Goal: Transaction & Acquisition: Purchase product/service

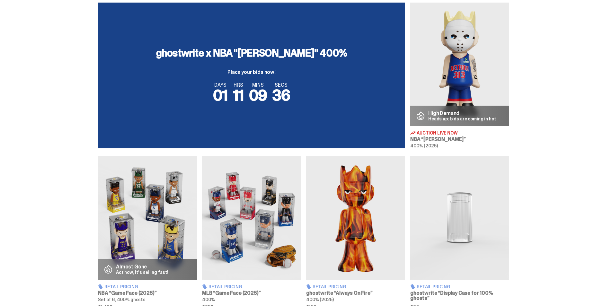
scroll to position [225, 0]
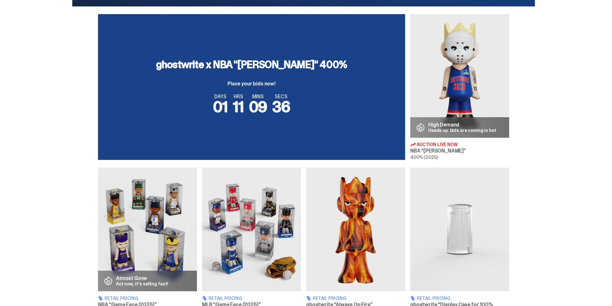
click at [478, 90] on img at bounding box center [459, 76] width 99 height 124
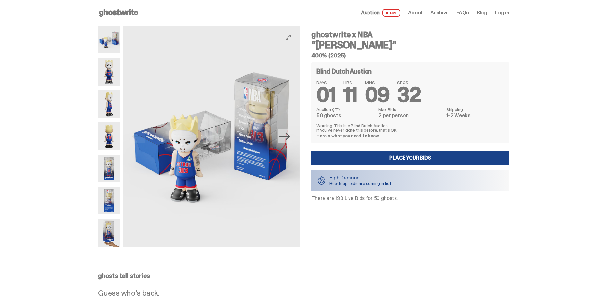
click at [286, 138] on icon "Next" at bounding box center [284, 136] width 11 height 11
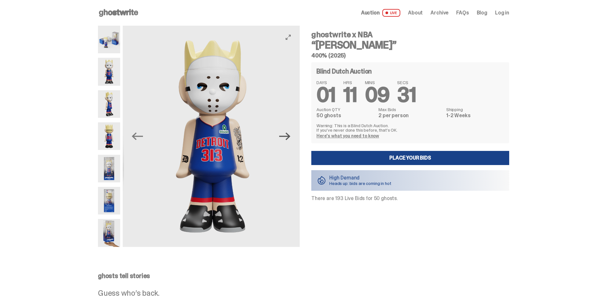
click at [287, 138] on icon "Next" at bounding box center [284, 136] width 11 height 11
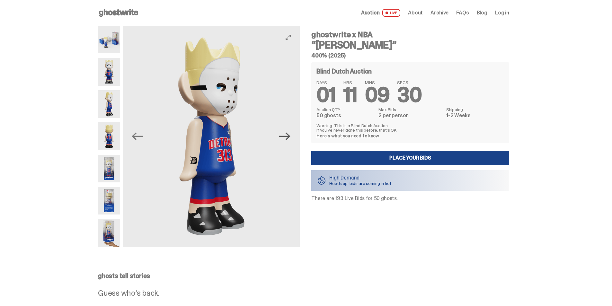
click at [288, 138] on icon "Next" at bounding box center [284, 136] width 11 height 11
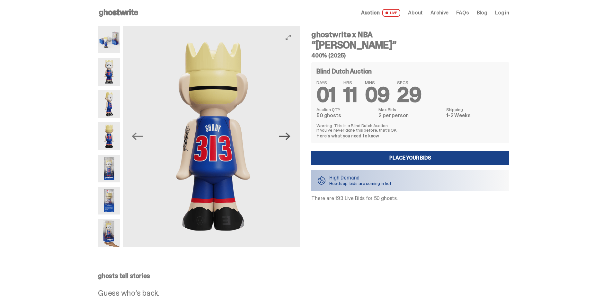
click at [288, 138] on icon "Next" at bounding box center [284, 136] width 11 height 11
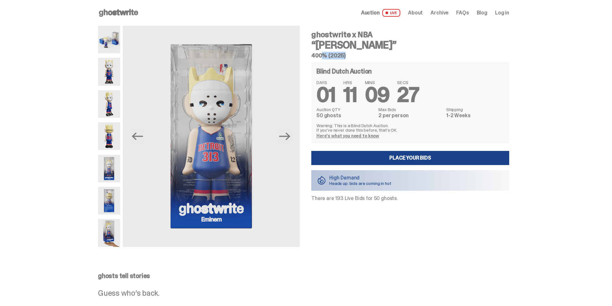
drag, startPoint x: 315, startPoint y: 55, endPoint x: 337, endPoint y: 55, distance: 22.8
click at [337, 55] on h5 "400% (2025)" at bounding box center [410, 56] width 198 height 6
click at [384, 54] on h5 "400% (2025)" at bounding box center [410, 56] width 198 height 6
click at [290, 141] on icon "Next" at bounding box center [284, 136] width 11 height 11
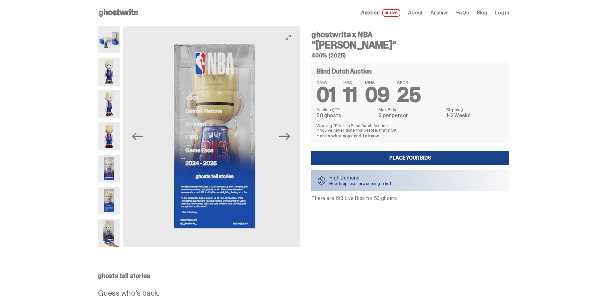
click at [290, 142] on icon "Next" at bounding box center [284, 136] width 11 height 11
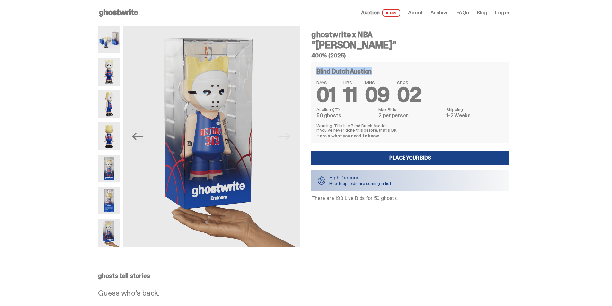
drag, startPoint x: 319, startPoint y: 69, endPoint x: 384, endPoint y: 69, distance: 64.9
click at [384, 69] on div "Blind Dutch Auction" at bounding box center [410, 71] width 188 height 8
drag, startPoint x: 384, startPoint y: 69, endPoint x: 377, endPoint y: 75, distance: 9.4
click at [384, 69] on div "Blind Dutch Auction" at bounding box center [410, 71] width 188 height 8
click at [331, 90] on span "01" at bounding box center [325, 95] width 19 height 27
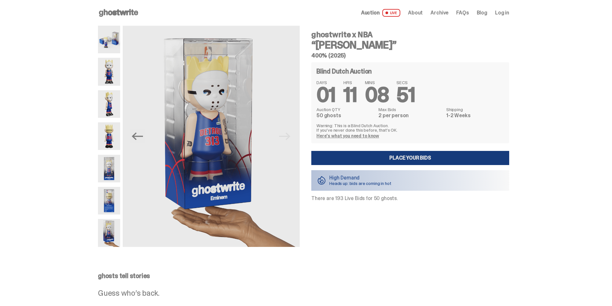
click at [403, 162] on link "Place your Bids" at bounding box center [410, 158] width 198 height 14
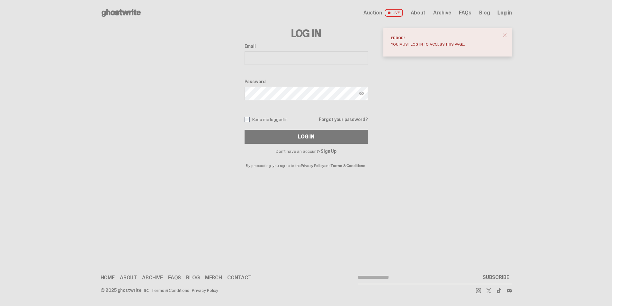
click at [504, 33] on span "close" at bounding box center [504, 35] width 6 height 6
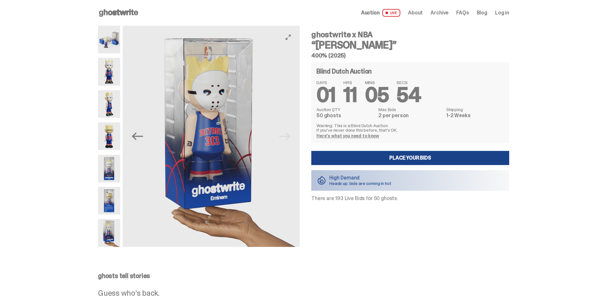
click at [294, 140] on img at bounding box center [211, 136] width 177 height 221
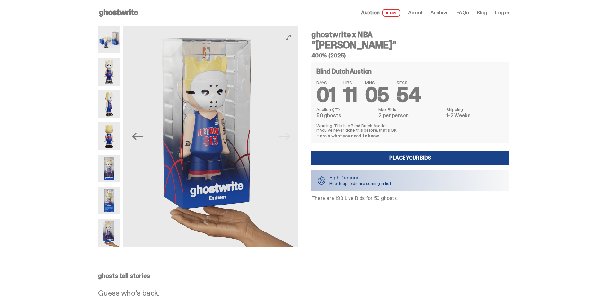
click at [291, 140] on img at bounding box center [209, 136] width 177 height 221
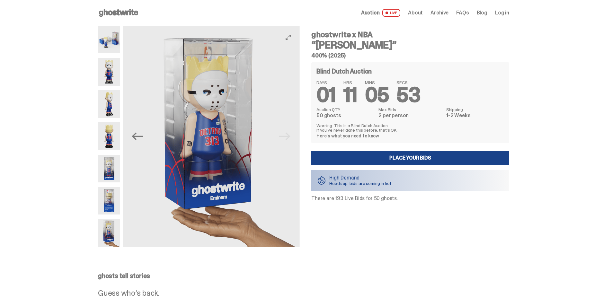
click at [291, 140] on img at bounding box center [211, 136] width 177 height 221
click at [289, 137] on img at bounding box center [211, 136] width 177 height 221
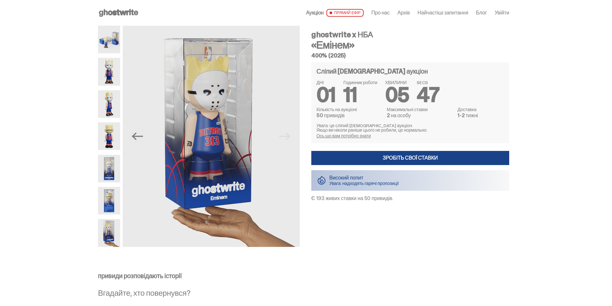
click at [358, 136] on font "Ось що вам потрібно знати" at bounding box center [343, 136] width 54 height 6
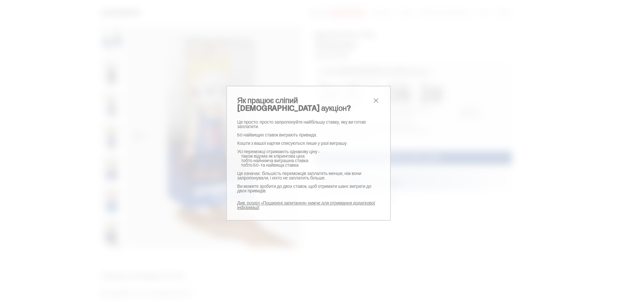
click at [372, 98] on span "близько" at bounding box center [376, 101] width 8 height 8
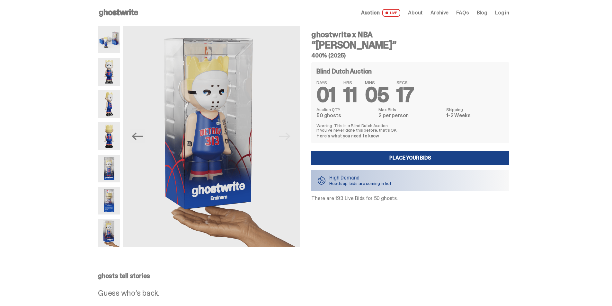
drag, startPoint x: 414, startPoint y: 138, endPoint x: 342, endPoint y: 137, distance: 71.6
click at [342, 137] on link "Here's what you need to know" at bounding box center [347, 136] width 63 height 6
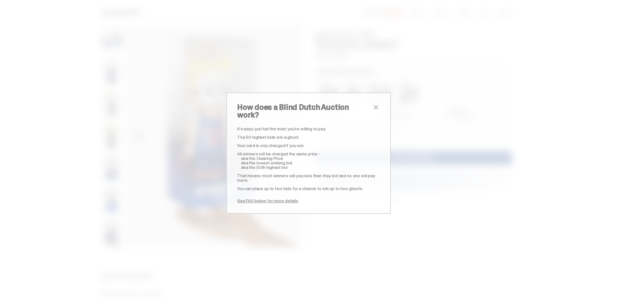
click at [373, 111] on span "close" at bounding box center [376, 107] width 8 height 8
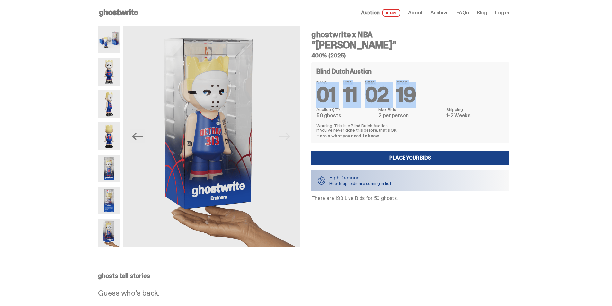
drag, startPoint x: 320, startPoint y: 91, endPoint x: 426, endPoint y: 85, distance: 105.5
click at [426, 85] on div "DAYS 01 HRS 11 MINS 02 SECS 19" at bounding box center [410, 92] width 188 height 25
click at [437, 90] on div "DAYS 01 HRS 11 MINS 02 SECS 19" at bounding box center [410, 92] width 188 height 25
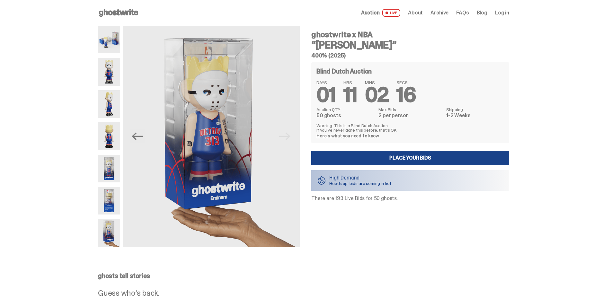
drag, startPoint x: 318, startPoint y: 115, endPoint x: 343, endPoint y: 117, distance: 24.8
click at [343, 117] on div "Blind Dutch Auction DAYS 01 HRS 11 MINS 02 SECS 16 Auction QTY 50 ghosts Max Bi…" at bounding box center [410, 102] width 198 height 81
click at [343, 117] on dd "50 ghosts" at bounding box center [345, 115] width 58 height 5
drag, startPoint x: 319, startPoint y: 115, endPoint x: 345, endPoint y: 117, distance: 25.4
click at [345, 117] on dd "50 ghosts" at bounding box center [345, 115] width 58 height 5
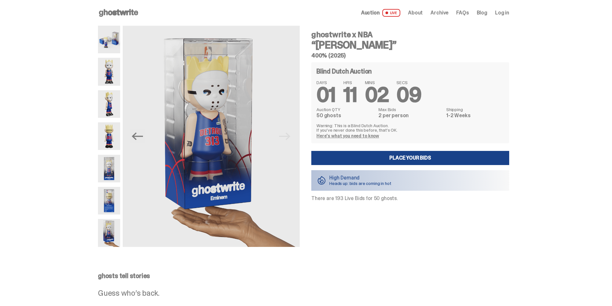
click at [397, 115] on dd "2 per person" at bounding box center [410, 115] width 64 height 5
click at [339, 135] on link "Here's what you need to know" at bounding box center [347, 136] width 63 height 6
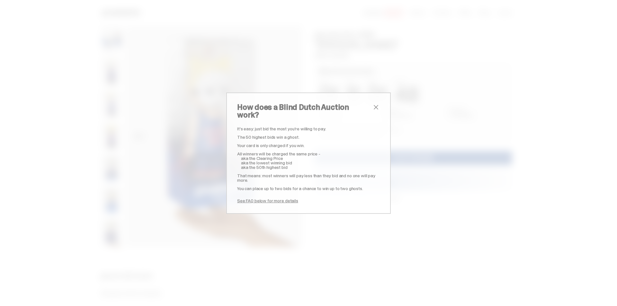
click at [372, 111] on span "close" at bounding box center [376, 107] width 8 height 8
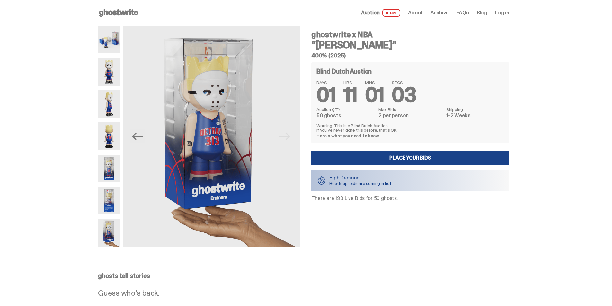
click at [107, 46] on img at bounding box center [109, 40] width 22 height 28
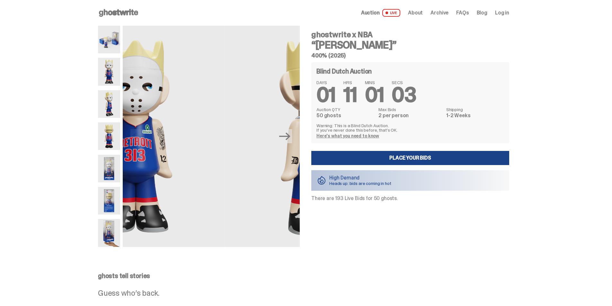
click at [111, 73] on img at bounding box center [109, 72] width 22 height 28
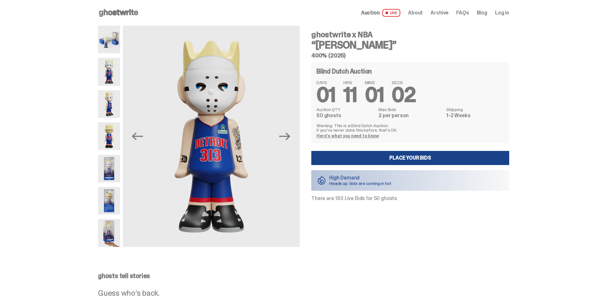
click at [113, 92] on img at bounding box center [109, 104] width 22 height 28
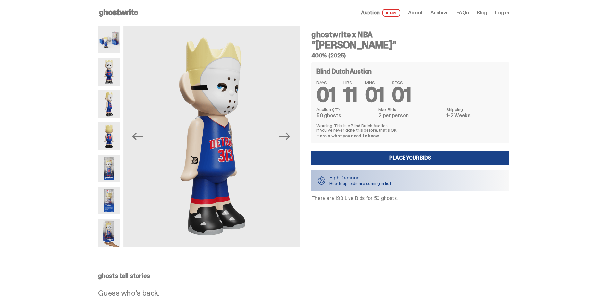
click at [116, 131] on img at bounding box center [109, 136] width 22 height 28
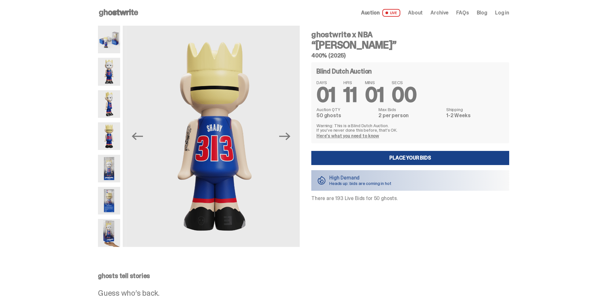
click at [116, 161] on img at bounding box center [109, 169] width 22 height 28
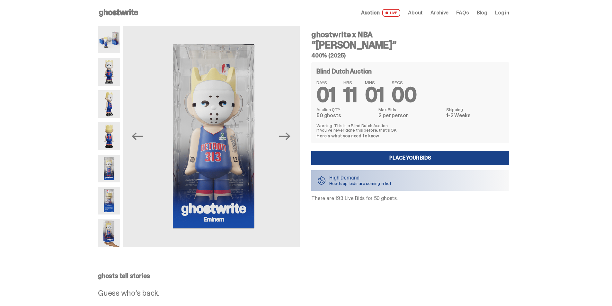
click at [117, 187] on img at bounding box center [109, 201] width 22 height 28
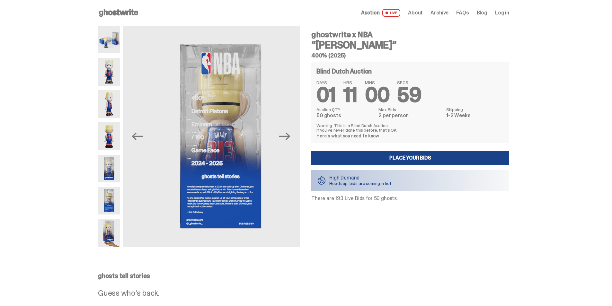
click at [111, 221] on img at bounding box center [109, 233] width 22 height 28
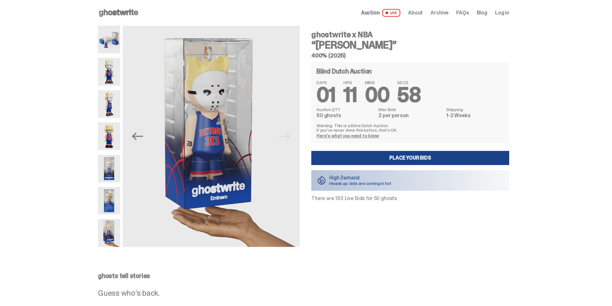
click at [115, 33] on img at bounding box center [109, 40] width 22 height 28
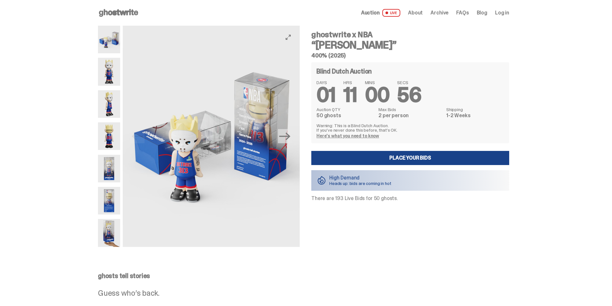
click at [203, 202] on img at bounding box center [211, 136] width 177 height 221
click at [291, 39] on icon "View full-screen" at bounding box center [288, 37] width 5 height 5
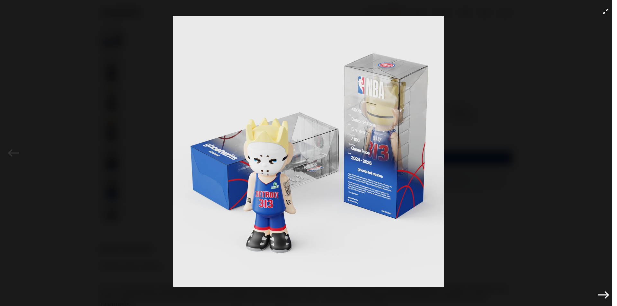
click at [272, 199] on img at bounding box center [308, 151] width 585 height 271
click at [598, 295] on icon "Next" at bounding box center [603, 295] width 11 height 8
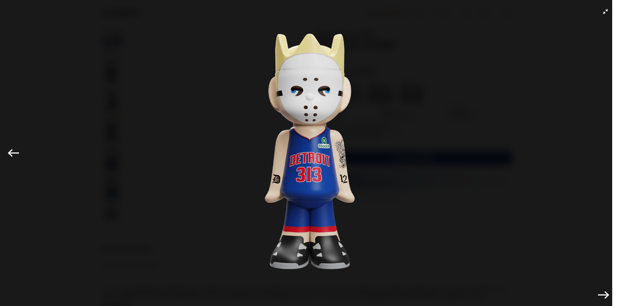
click at [598, 294] on icon "Next" at bounding box center [603, 294] width 11 height 11
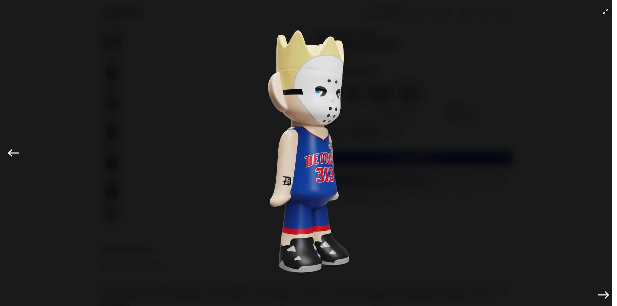
click at [536, 174] on img at bounding box center [308, 151] width 585 height 271
click at [595, 16] on img at bounding box center [308, 151] width 585 height 271
click at [601, 14] on button "Exit full-screen" at bounding box center [605, 12] width 8 height 8
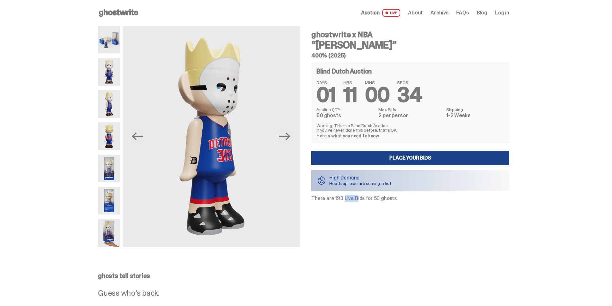
drag, startPoint x: 338, startPoint y: 198, endPoint x: 369, endPoint y: 217, distance: 36.6
click at [350, 199] on p "There are 193 Live Bids for 50 ghosts." at bounding box center [410, 198] width 198 height 5
click at [364, 217] on div "ghostwrite x NBA “Eminem” 400% (2025) Blind Dutch Auction DAYS 01 HRS 11 MINS 0…" at bounding box center [407, 136] width 206 height 221
drag, startPoint x: 337, startPoint y: 198, endPoint x: 345, endPoint y: 199, distance: 8.1
click at [345, 199] on p "There are 193 Live Bids for 50 ghosts." at bounding box center [410, 198] width 198 height 5
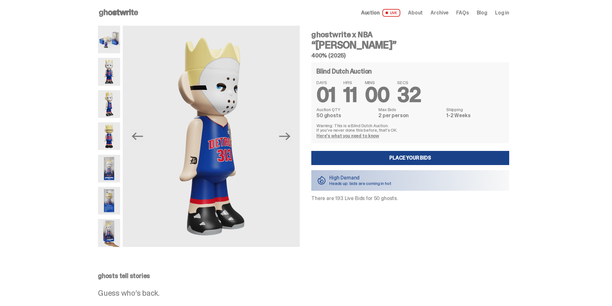
click at [347, 200] on p "There are 193 Live Bids for 50 ghosts." at bounding box center [410, 198] width 198 height 5
drag, startPoint x: 336, startPoint y: 199, endPoint x: 342, endPoint y: 205, distance: 8.4
click at [342, 205] on div "ghostwrite x NBA “Eminem” 400% (2025) Blind Dutch Auction DAYS 01 HRS 11 MINS 0…" at bounding box center [407, 136] width 206 height 221
click at [355, 136] on link "Here's what you need to know" at bounding box center [347, 136] width 63 height 6
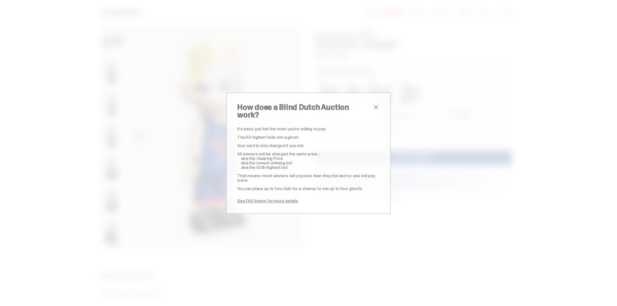
click at [411, 111] on div "How does a Blind Dutch Auction work? It's easy: just bid the most you're willin…" at bounding box center [308, 153] width 617 height 306
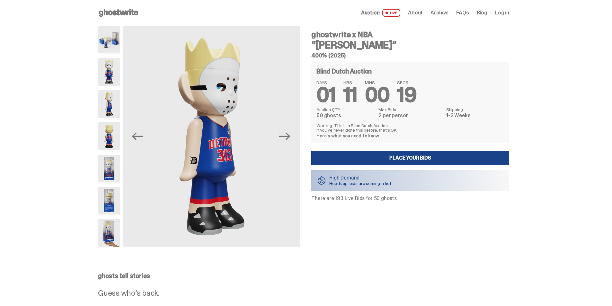
click at [354, 136] on link "Here's what you need to know" at bounding box center [347, 136] width 63 height 6
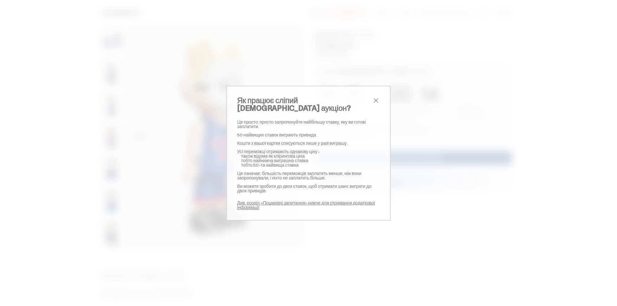
click at [332, 141] on font "Кошти з вашої картки списуються лише у разі виграшу." at bounding box center [292, 143] width 111 height 6
click at [261, 203] on font "Див. розділ «Поширені запитання» нижче для отримання додаткової інформації" at bounding box center [306, 205] width 138 height 10
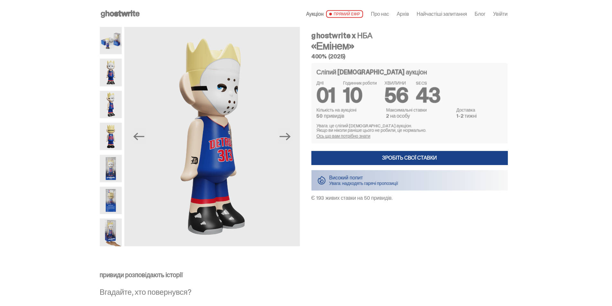
scroll to position [1192, 0]
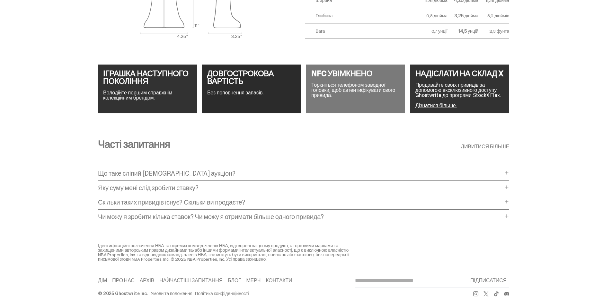
click at [232, 170] on p "Що таке сліпий [DEMOGRAPHIC_DATA] аукціон?" at bounding box center [300, 173] width 405 height 6
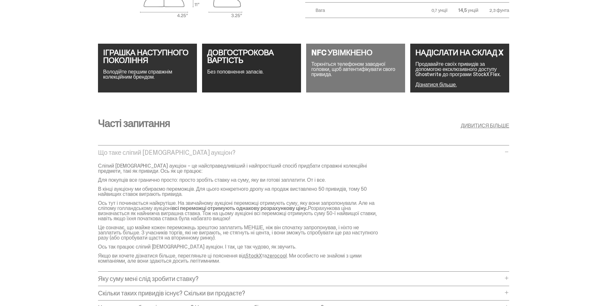
scroll to position [1303, 0]
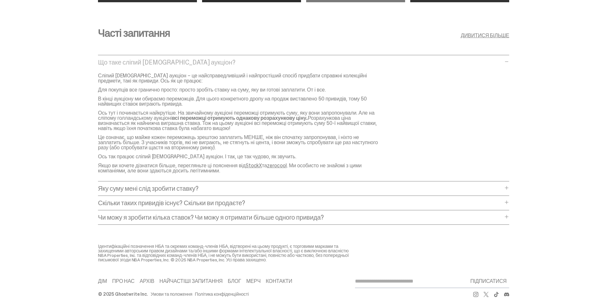
click at [208, 185] on p "Яку суму мені слід зробити ставку?" at bounding box center [300, 188] width 405 height 6
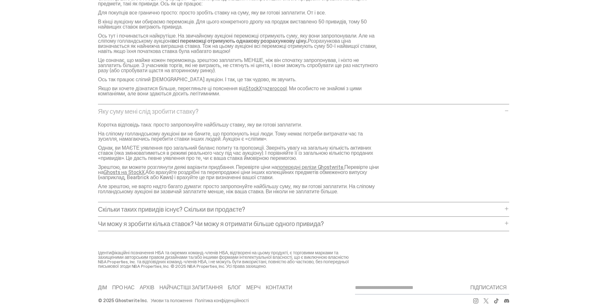
scroll to position [1387, 0]
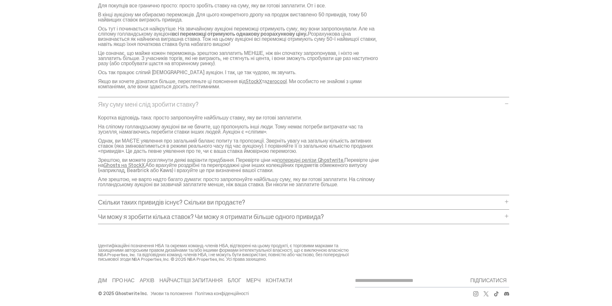
click at [261, 199] on p "Скільки таких привидів існує? Скільки ви продаєте?" at bounding box center [300, 202] width 405 height 6
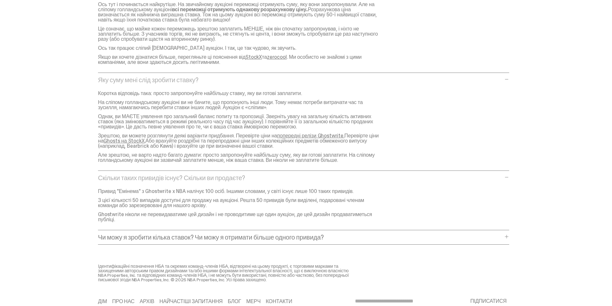
scroll to position [1428, 0]
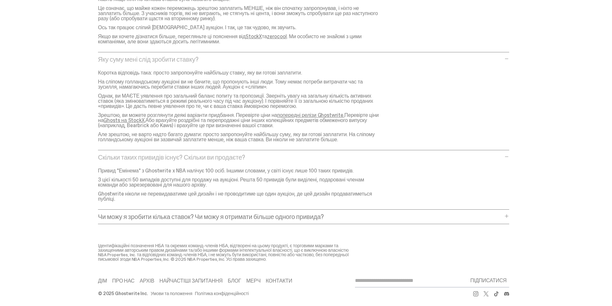
click at [176, 213] on font "Чи можу я зробити кілька ставок? Чи можу я отримати більше одного привида?" at bounding box center [211, 217] width 226 height 8
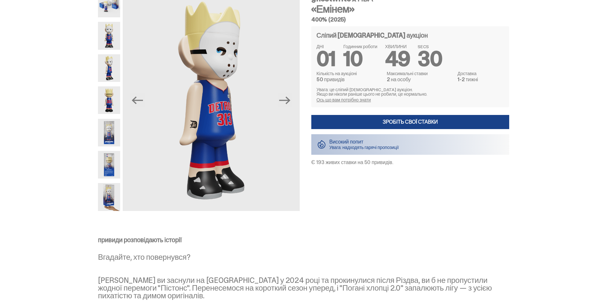
scroll to position [0, 0]
